Goal: Information Seeking & Learning: Learn about a topic

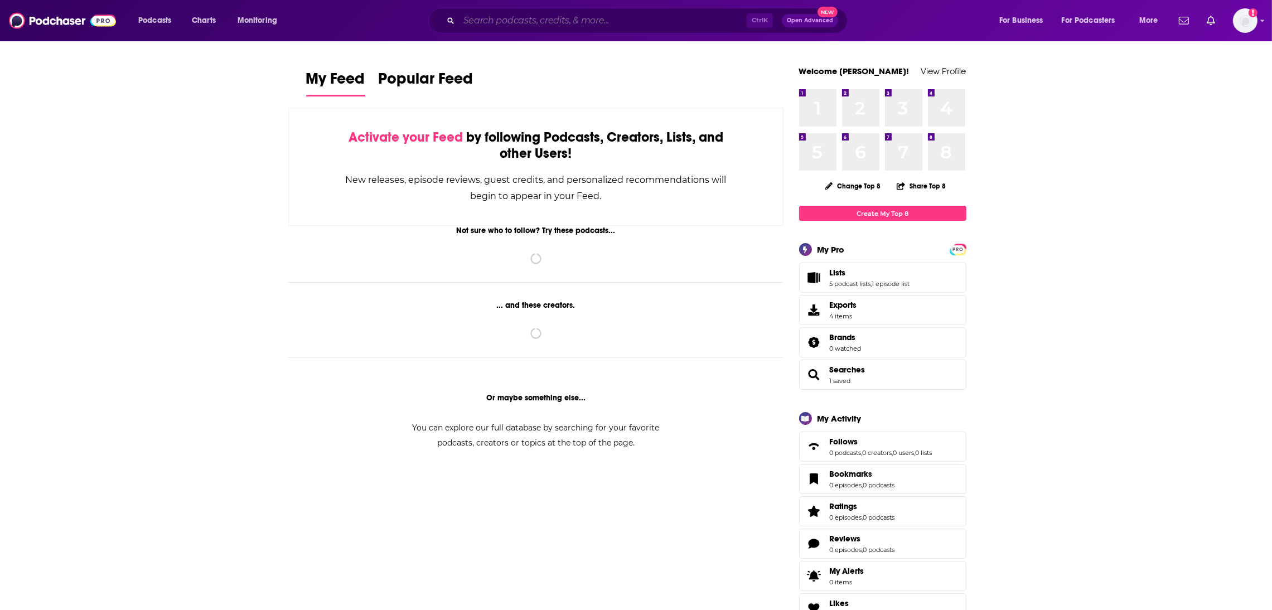
click at [519, 20] on input "Search podcasts, credits, & more..." at bounding box center [603, 21] width 288 height 18
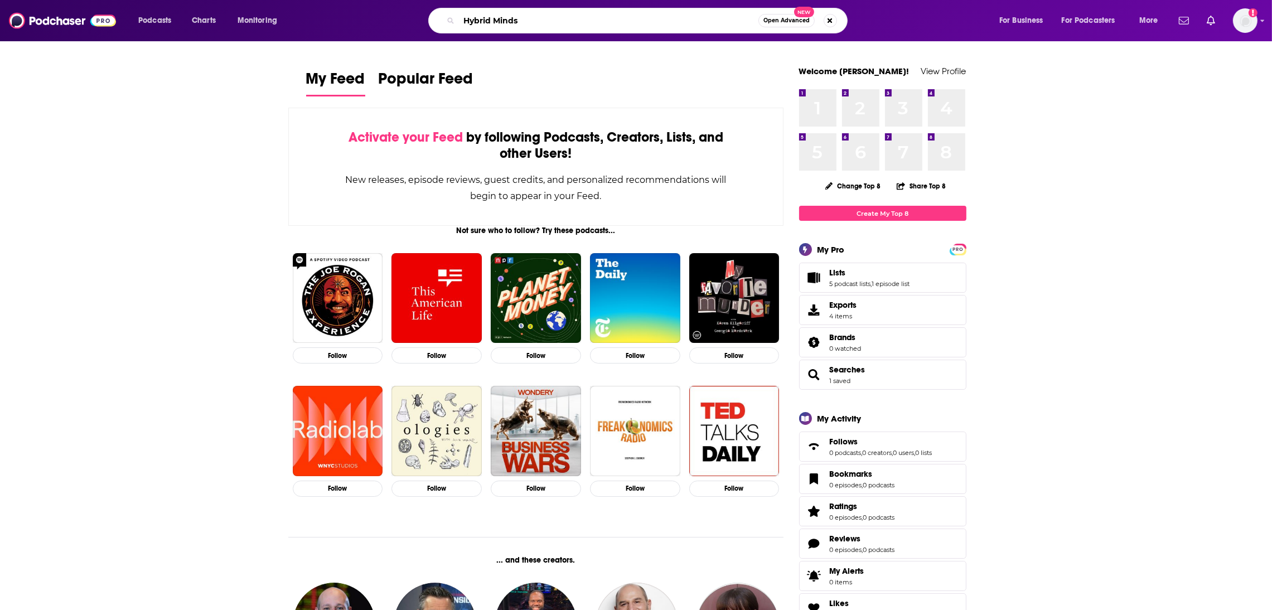
type input "Hybrid Minds"
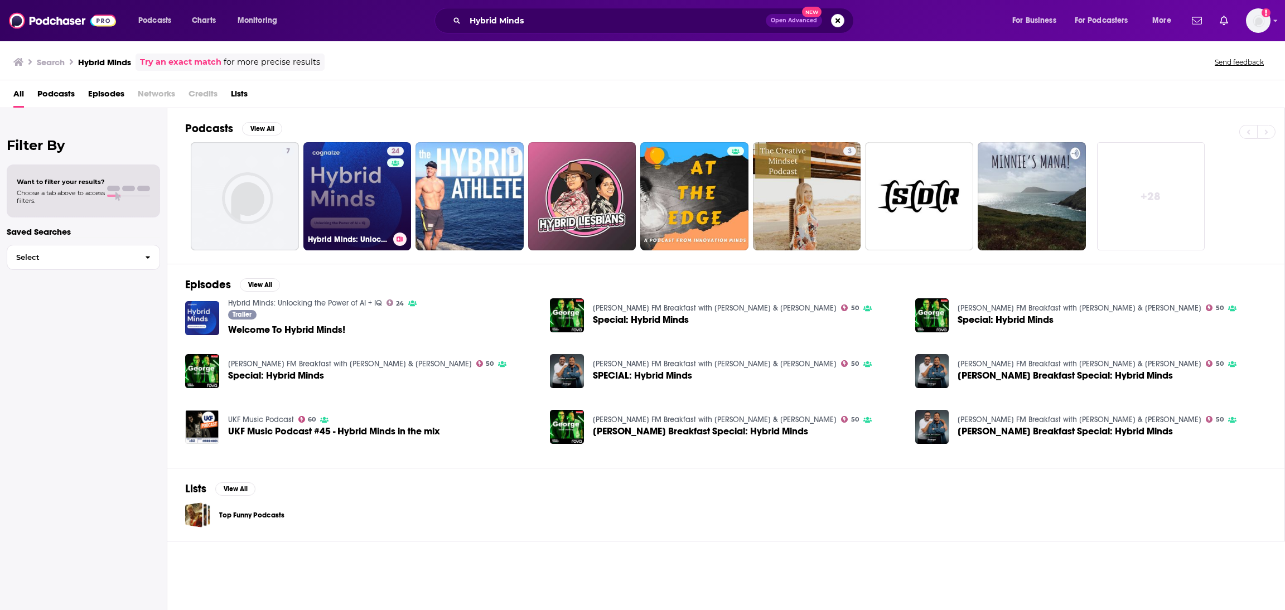
click at [357, 186] on link "24 Hybrid Minds: Unlocking the Power of AI + IQ" at bounding box center [357, 196] width 108 height 108
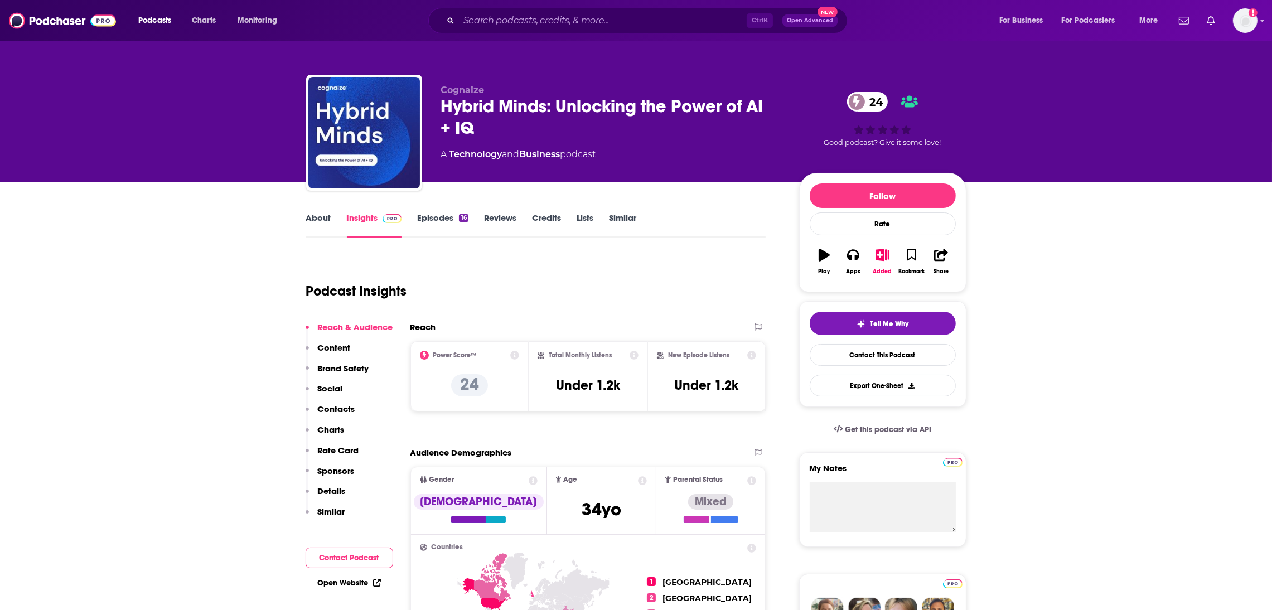
click at [430, 227] on link "Episodes 16" at bounding box center [442, 225] width 51 height 26
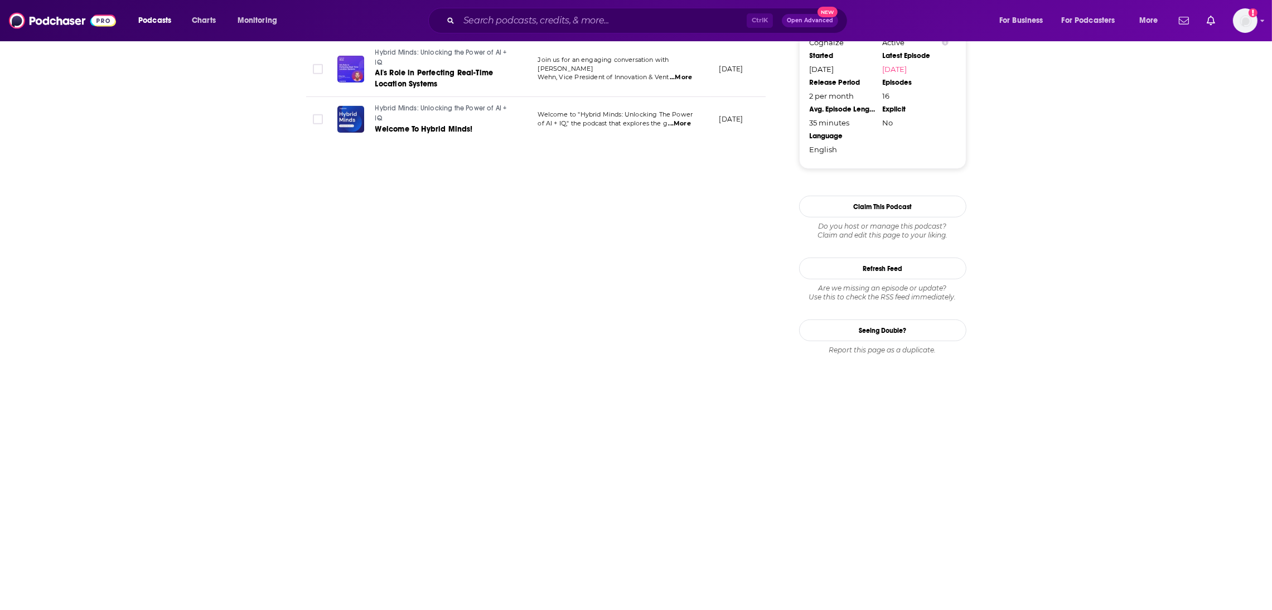
scroll to position [495, 0]
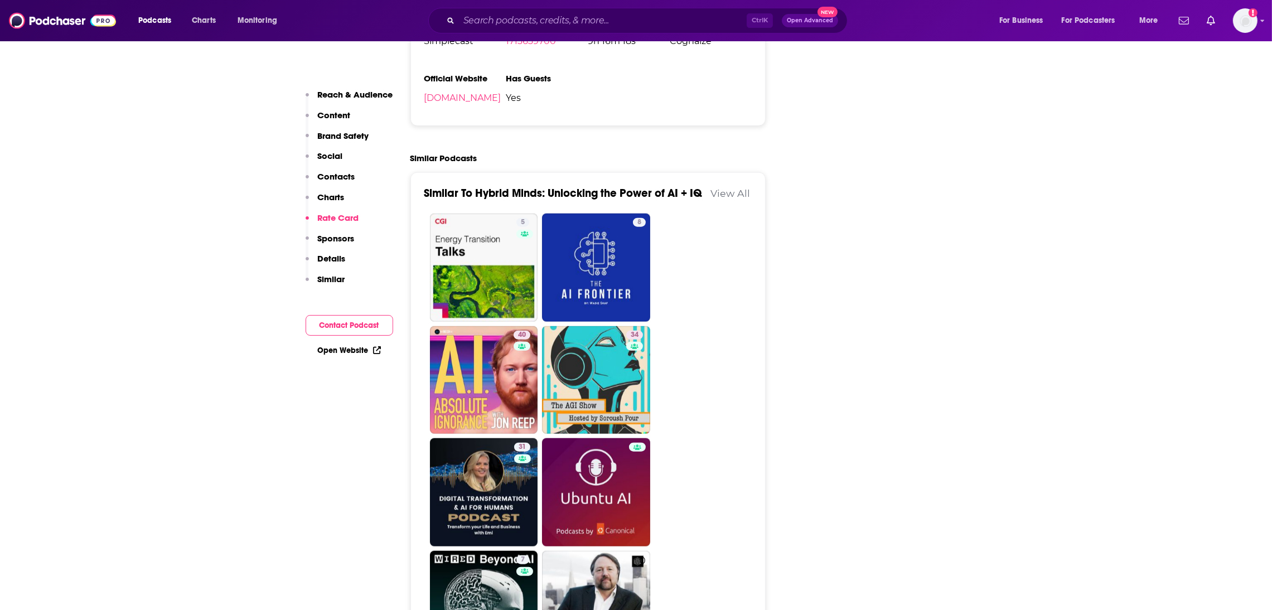
scroll to position [1625, 0]
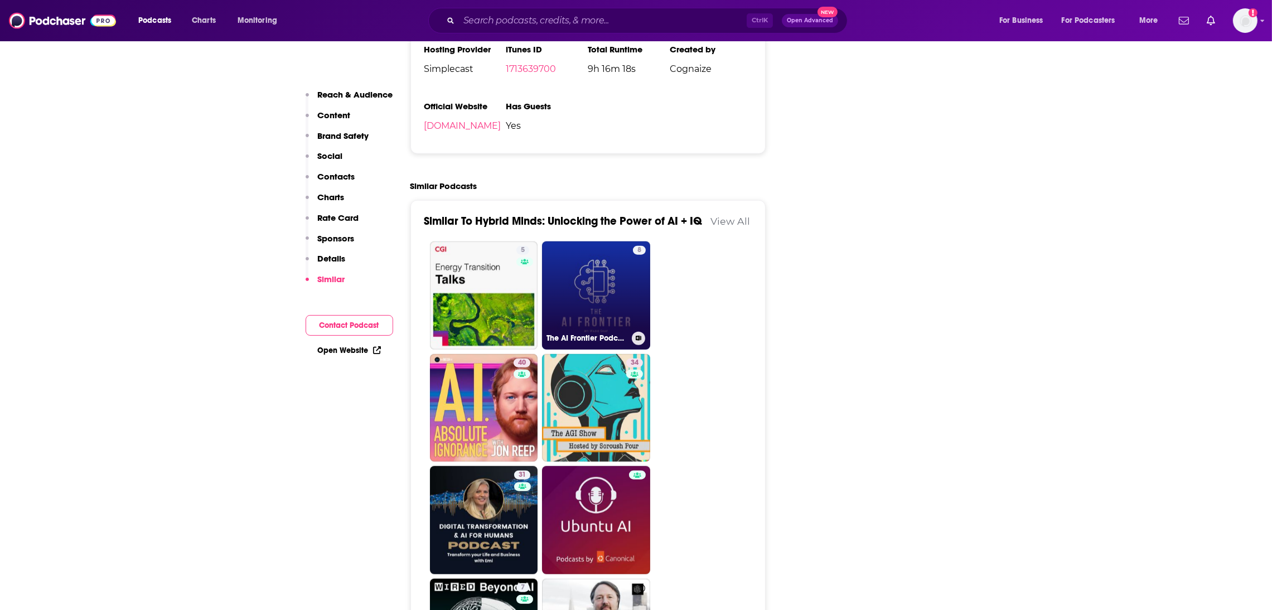
click at [577, 347] on link "8 The AI Frontier Podcast" at bounding box center [596, 295] width 108 height 108
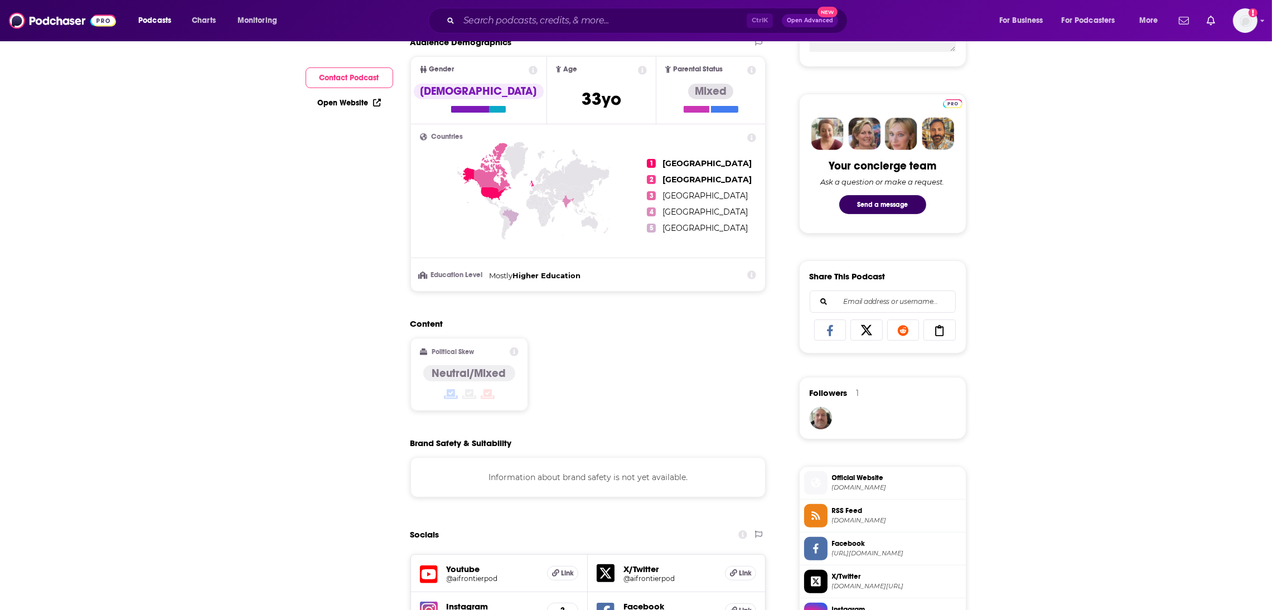
scroll to position [7, 0]
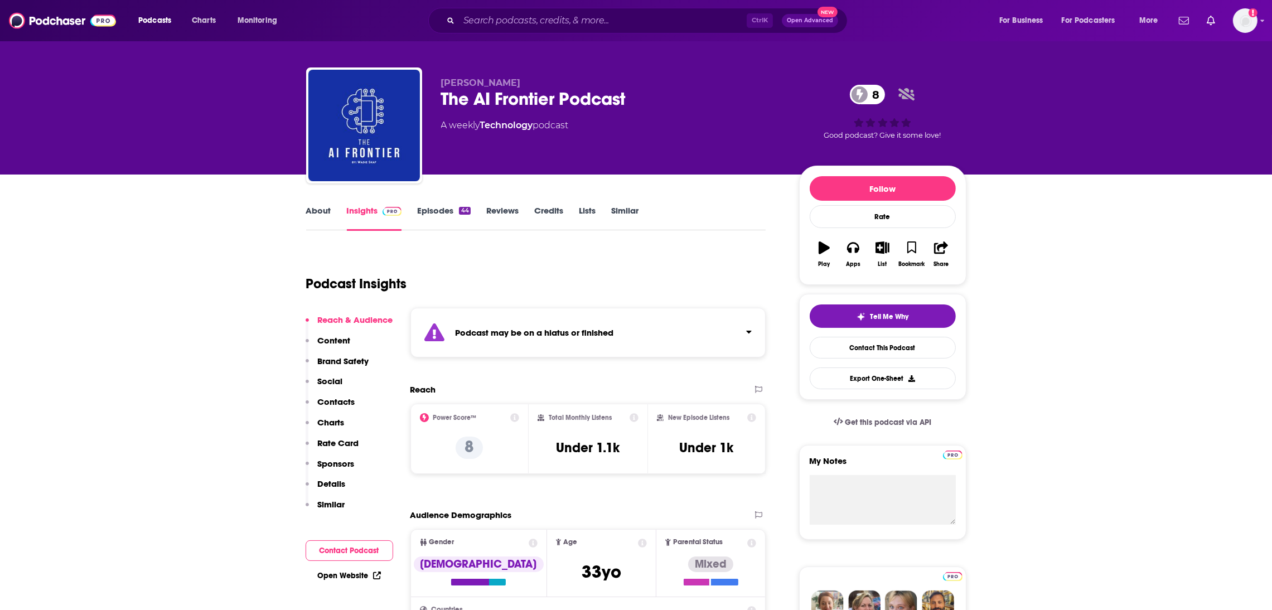
type input "[URL][DOMAIN_NAME]"
